Goal: Information Seeking & Learning: Learn about a topic

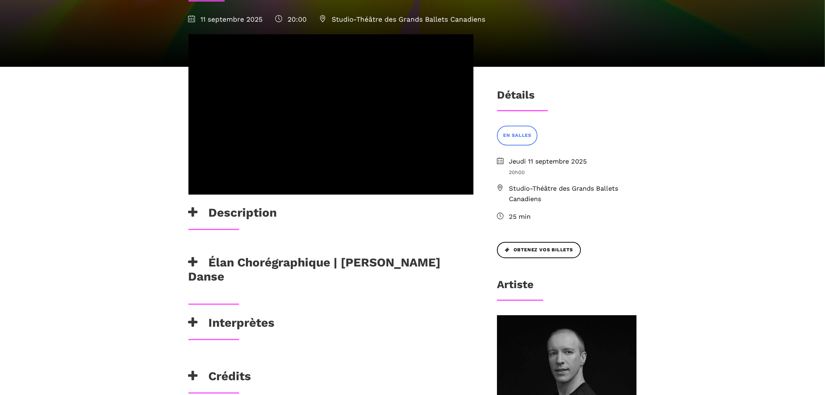
scroll to position [153, 0]
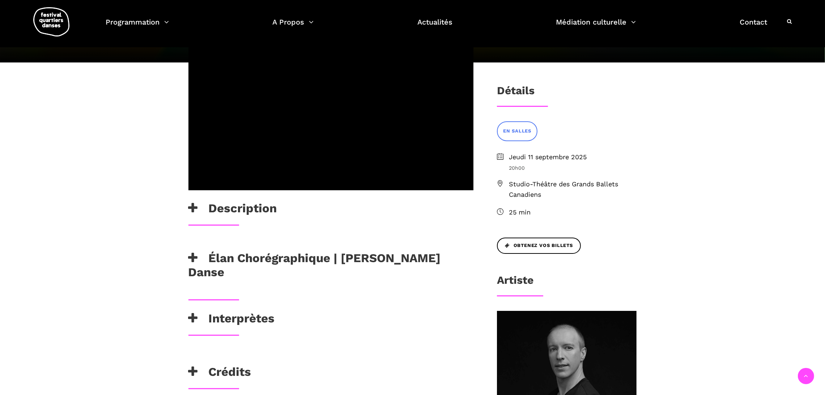
click at [253, 251] on h3 "Élan Chorégraphique | [PERSON_NAME] Danse" at bounding box center [330, 265] width 285 height 29
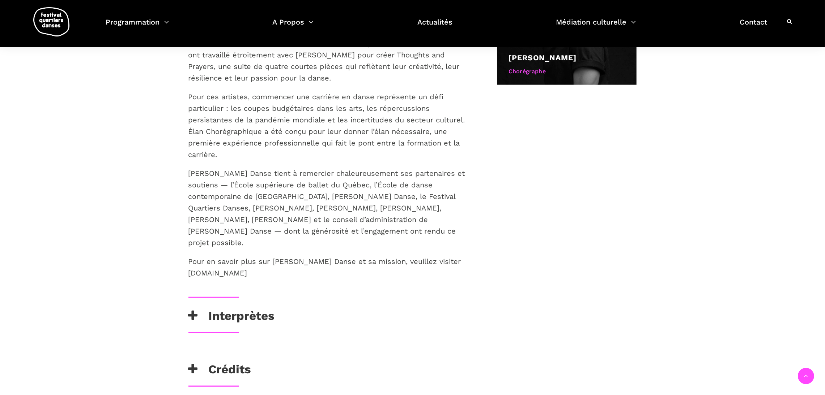
scroll to position [521, 0]
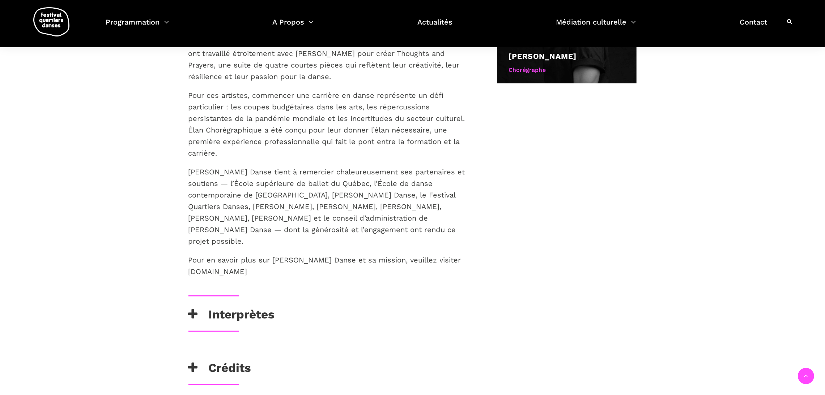
click at [234, 254] on p "Pour en savoir plus sur Skeels Danse et sa mission, veuillez visiter www.skeels…" at bounding box center [330, 265] width 285 height 23
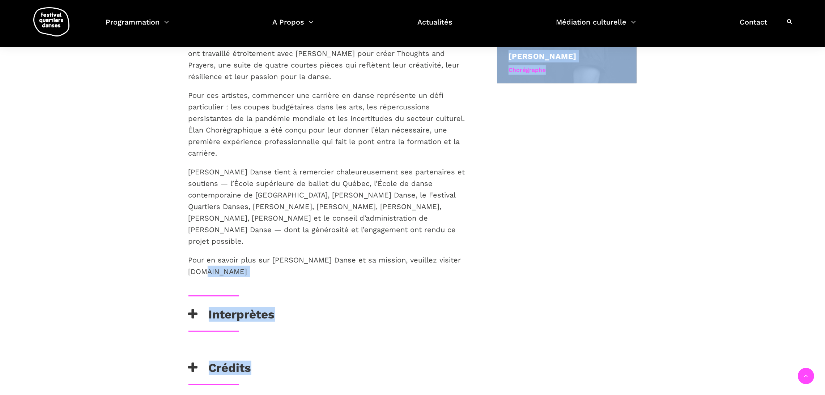
drag, startPoint x: 234, startPoint y: 226, endPoint x: 169, endPoint y: 198, distance: 70.8
click at [169, 198] on div "Description Chorégraphe reconnu pour son style cinématographique mêlant danse u…" at bounding box center [412, 85] width 825 height 780
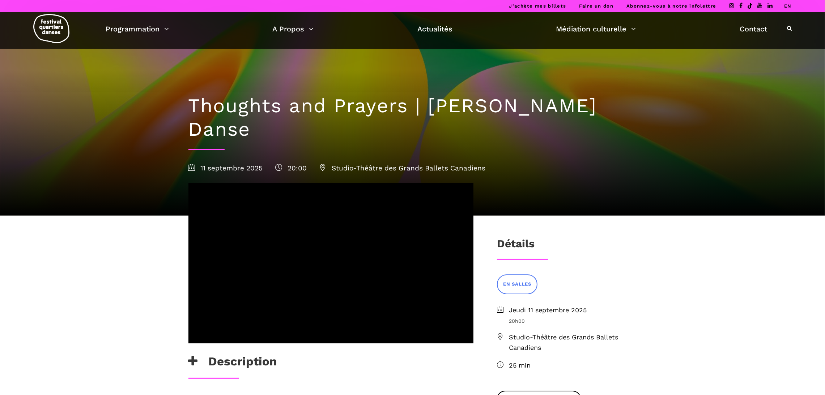
scroll to position [0, 0]
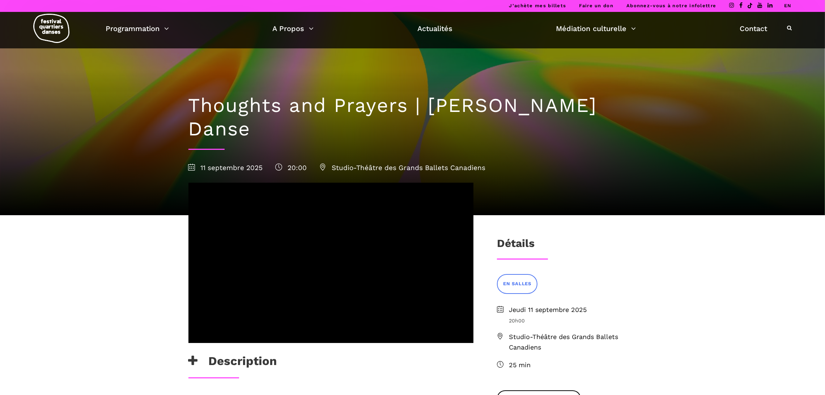
click at [784, 5] on link "EN" at bounding box center [788, 5] width 8 height 5
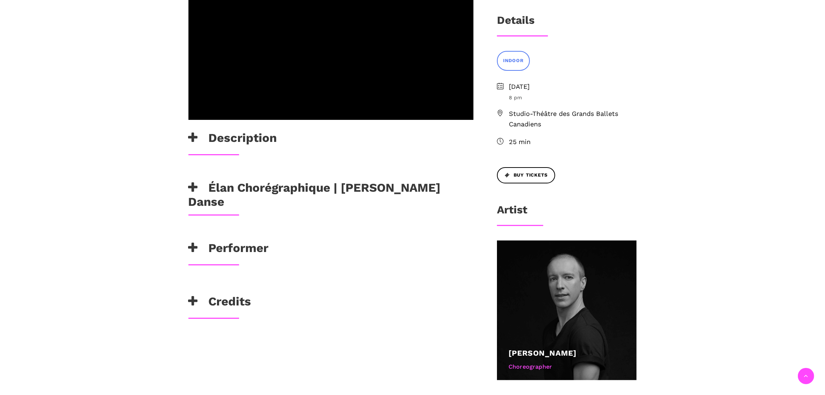
click at [264, 166] on div "[PERSON_NAME], a choreographer renowned for his cinematic style that blends urb…" at bounding box center [330, 173] width 299 height 14
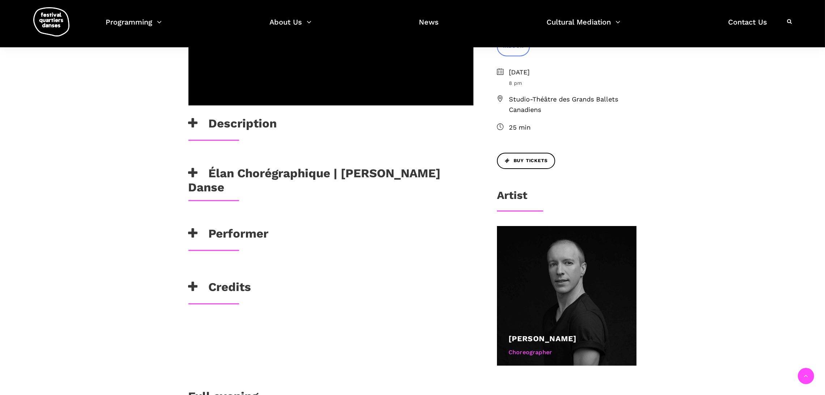
click at [232, 166] on h3 "Élan Chorégraphique | [PERSON_NAME] Danse" at bounding box center [330, 180] width 285 height 29
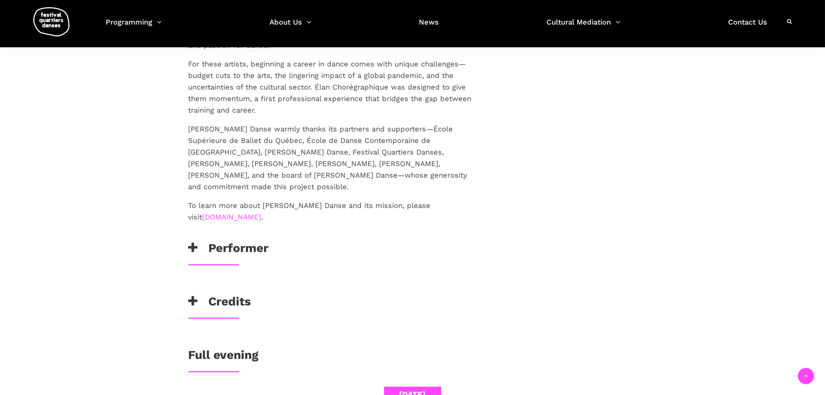
scroll to position [565, 0]
click at [242, 240] on h3 "Performer" at bounding box center [228, 249] width 80 height 18
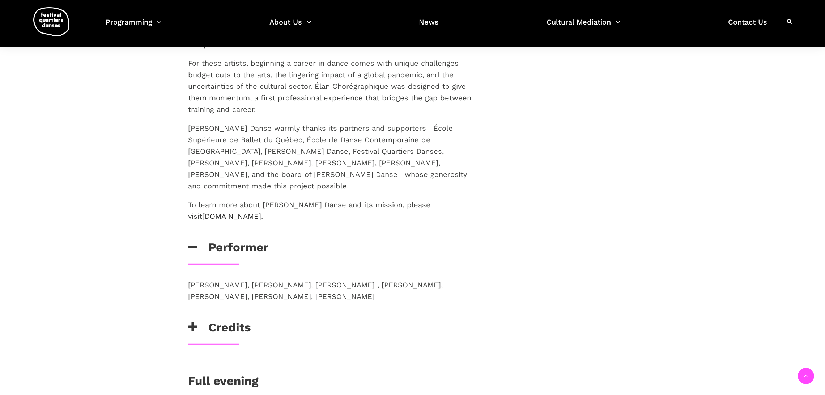
scroll to position [519, 0]
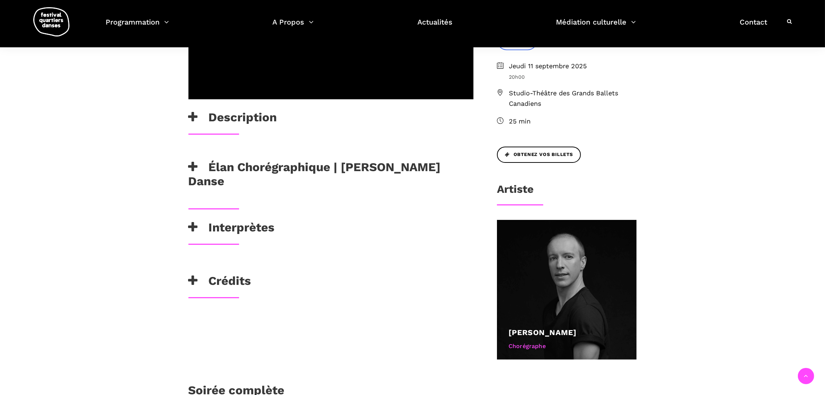
scroll to position [244, 0]
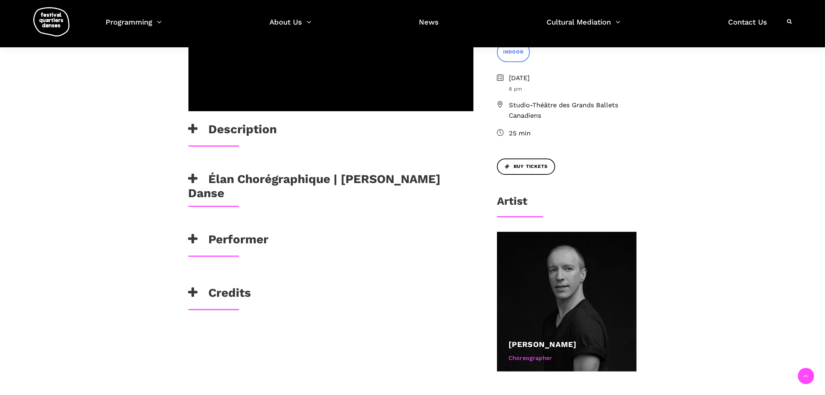
scroll to position [232, 0]
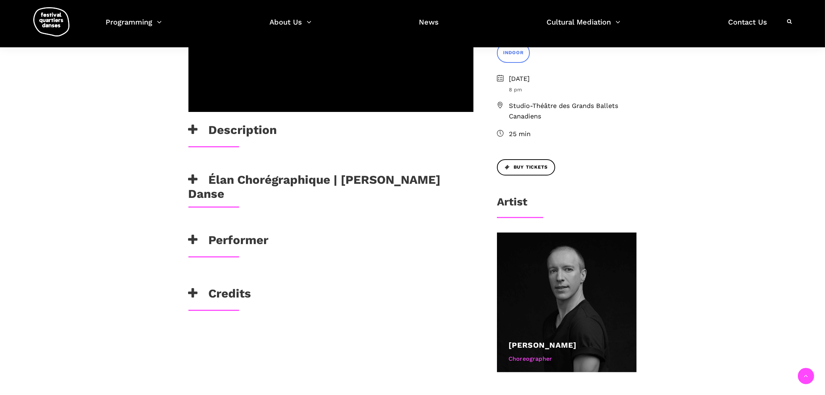
click at [80, 118] on div "Description [PERSON_NAME], a choreographer renowned for his cinematic style tha…" at bounding box center [412, 285] width 825 height 602
click at [80, 118] on div "Description Andrew Skeels, a choreographer renowned for his cinematic style tha…" at bounding box center [412, 285] width 825 height 602
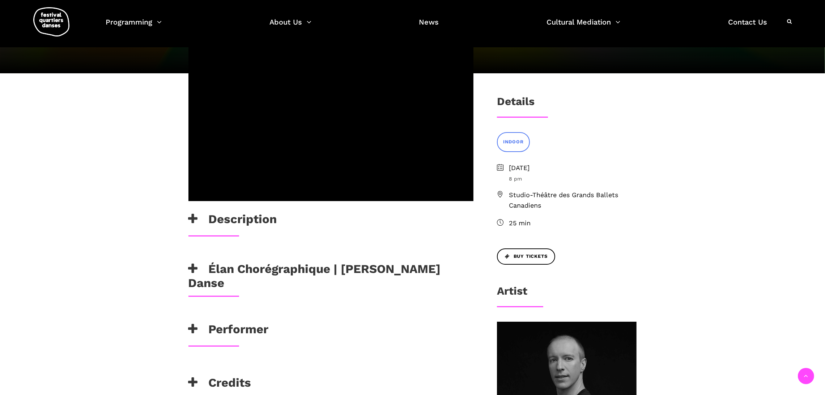
scroll to position [0, 0]
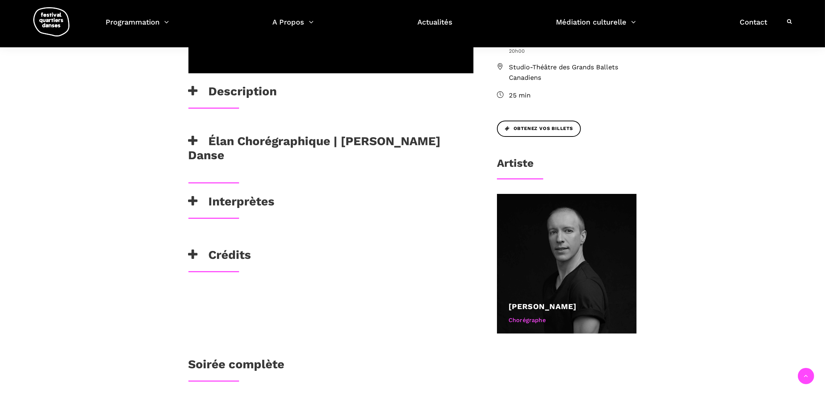
scroll to position [281, 0]
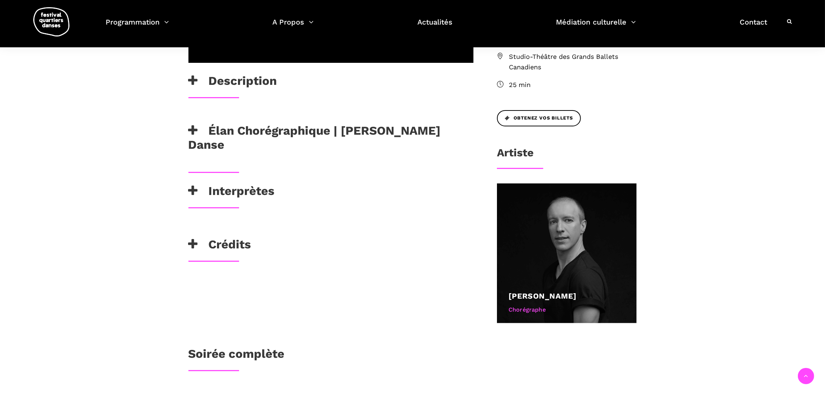
click at [209, 184] on h3 "Interprètes" at bounding box center [231, 193] width 86 height 18
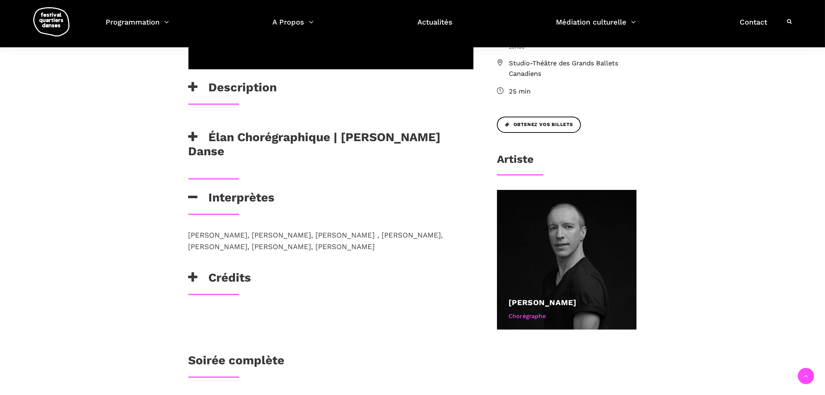
scroll to position [440, 0]
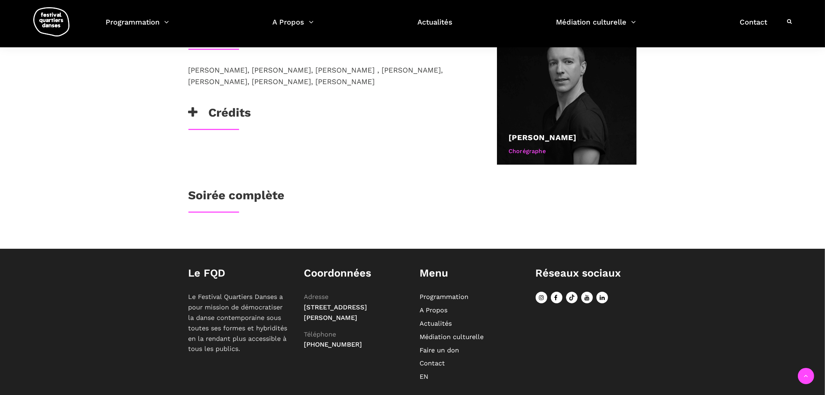
click at [235, 188] on h3 "Soirée complète" at bounding box center [236, 197] width 96 height 18
click at [229, 189] on div "Description Chorégraphe reconnu pour son style cinématographique mêlant danse u…" at bounding box center [412, 18] width 477 height 440
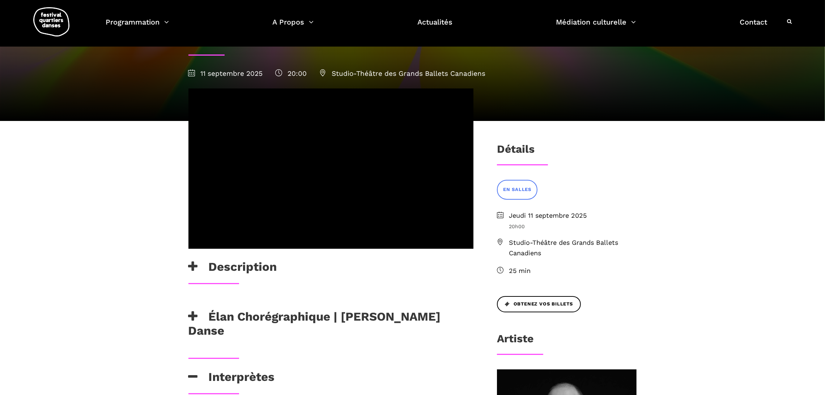
scroll to position [0, 0]
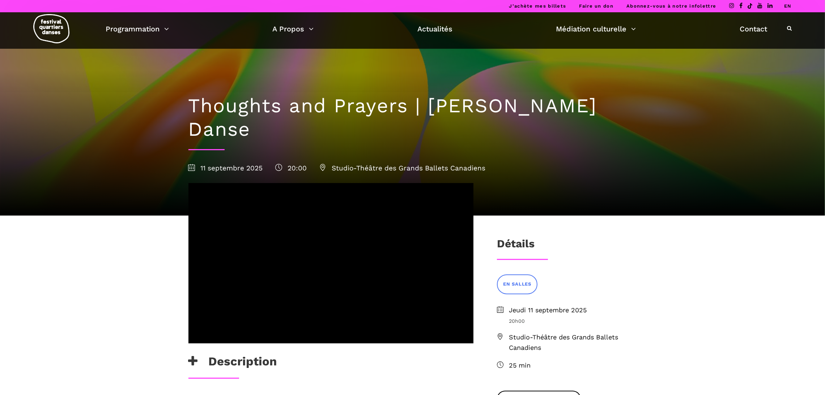
click at [789, 5] on link "EN" at bounding box center [788, 5] width 8 height 5
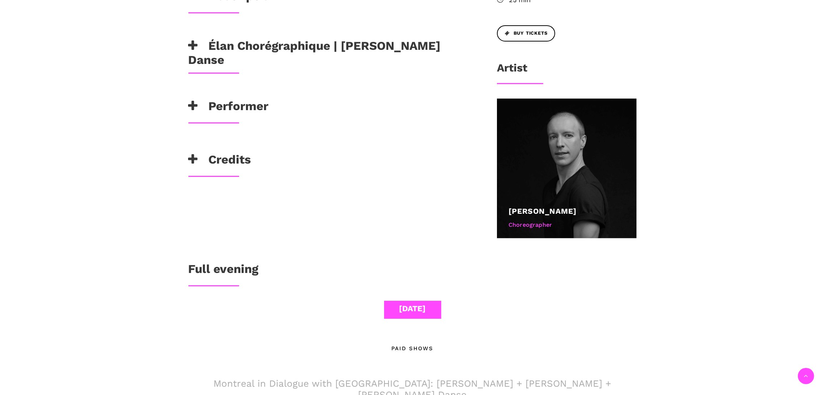
scroll to position [368, 0]
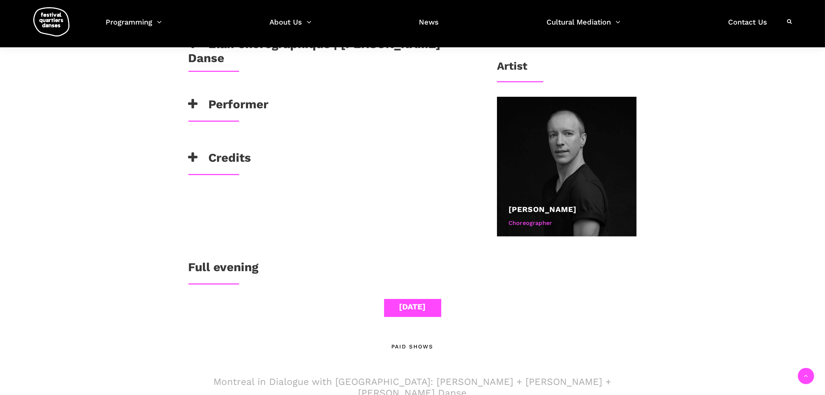
click at [416, 301] on div "Sept 07" at bounding box center [412, 307] width 27 height 13
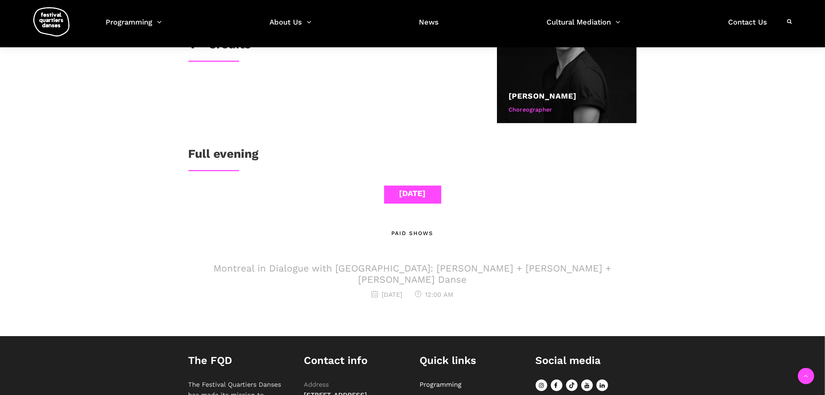
scroll to position [487, 0]
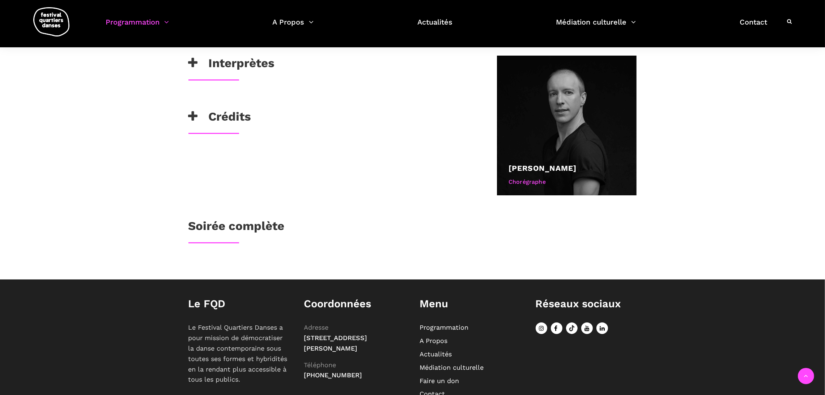
scroll to position [411, 0]
